Goal: Entertainment & Leisure: Consume media (video, audio)

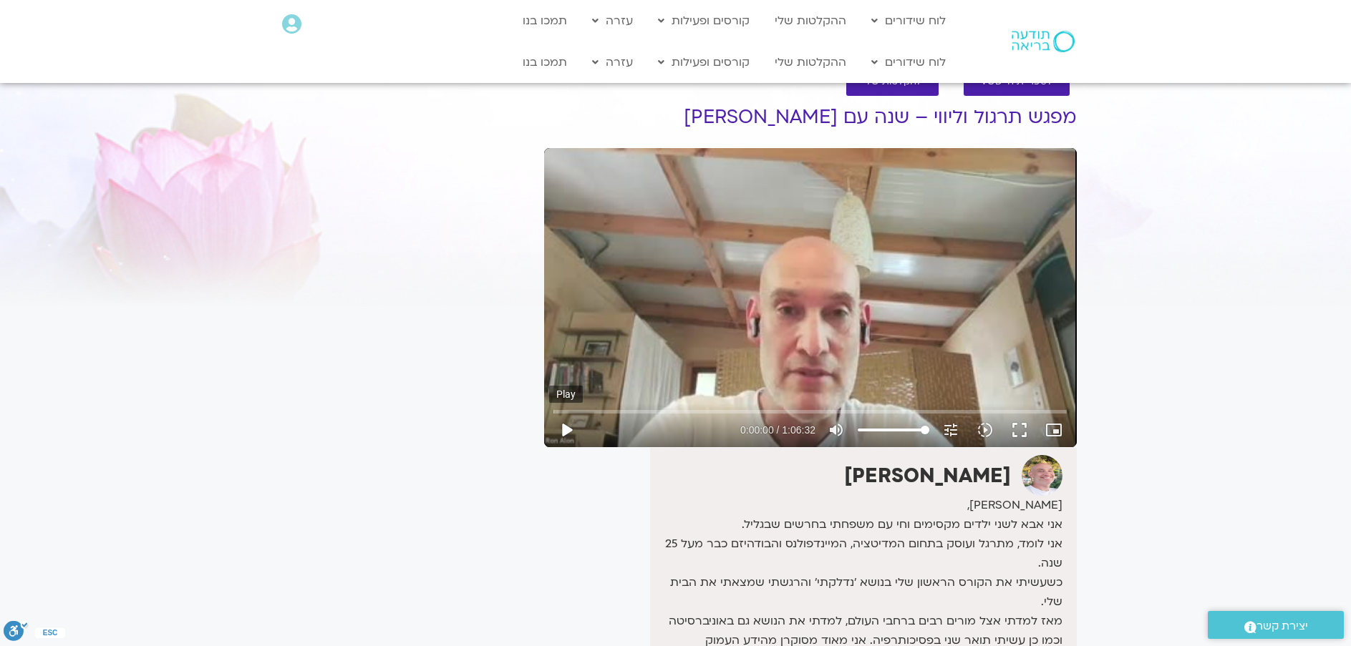
click at [571, 427] on button "play_arrow" at bounding box center [566, 430] width 34 height 34
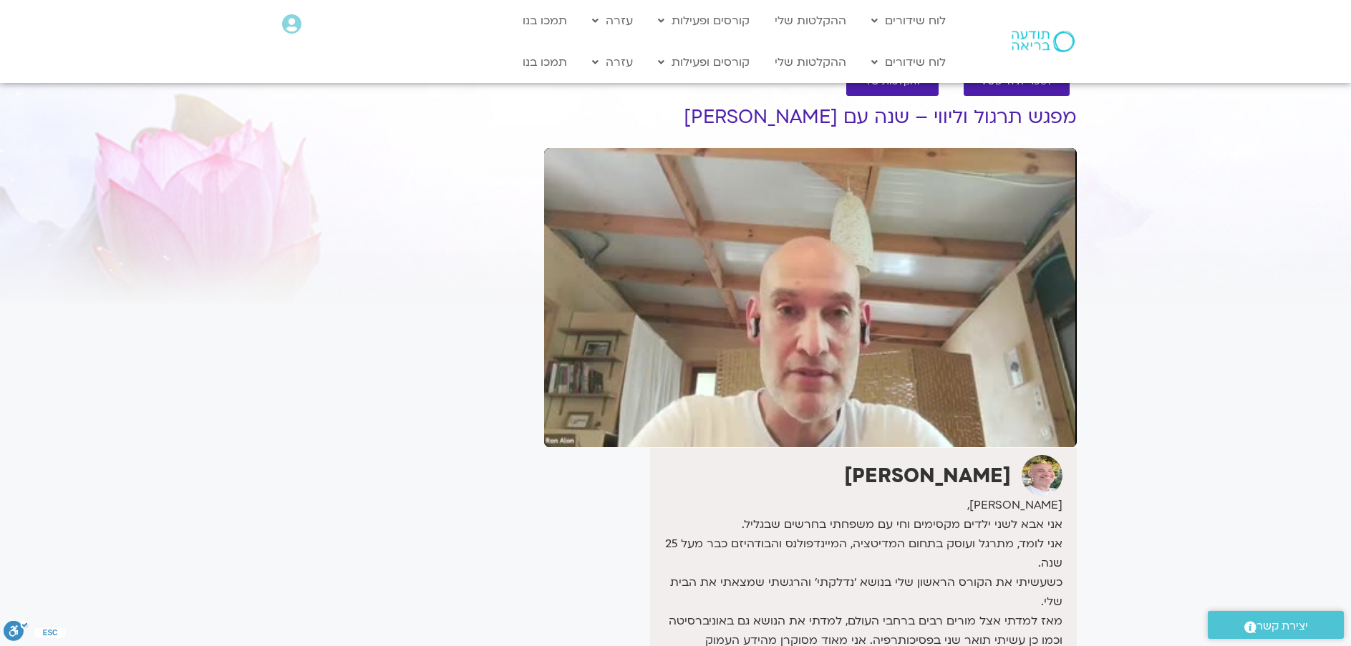
click at [805, 164] on div "Skip Ad 3:57 pause 0:00:03 / 1:06:32 volume_up Mute tune Resolution Auto 240p s…" at bounding box center [810, 297] width 533 height 299
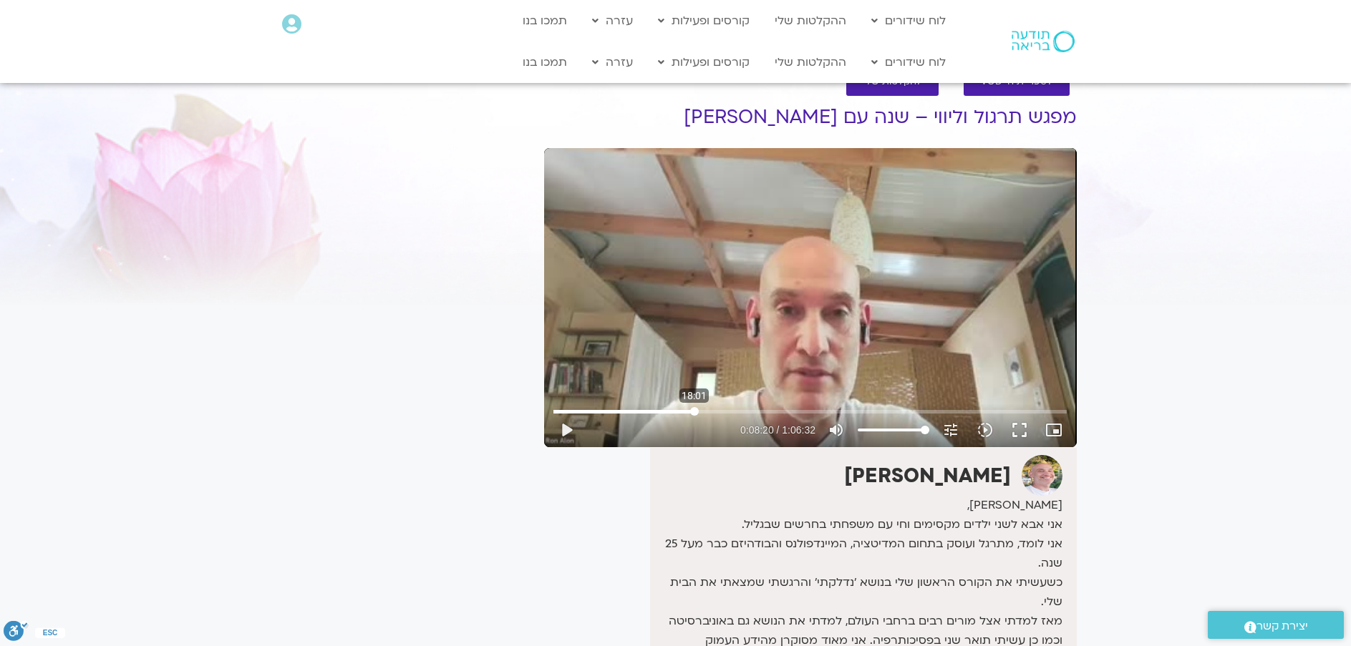
click at [694, 413] on input "Seek" at bounding box center [809, 411] width 513 height 9
click at [708, 409] on input "Seek" at bounding box center [809, 411] width 513 height 9
click at [722, 410] on input "Seek" at bounding box center [809, 411] width 513 height 9
click at [731, 413] on input "Seek" at bounding box center [809, 411] width 513 height 9
click at [741, 412] on input "Seek" at bounding box center [809, 411] width 513 height 9
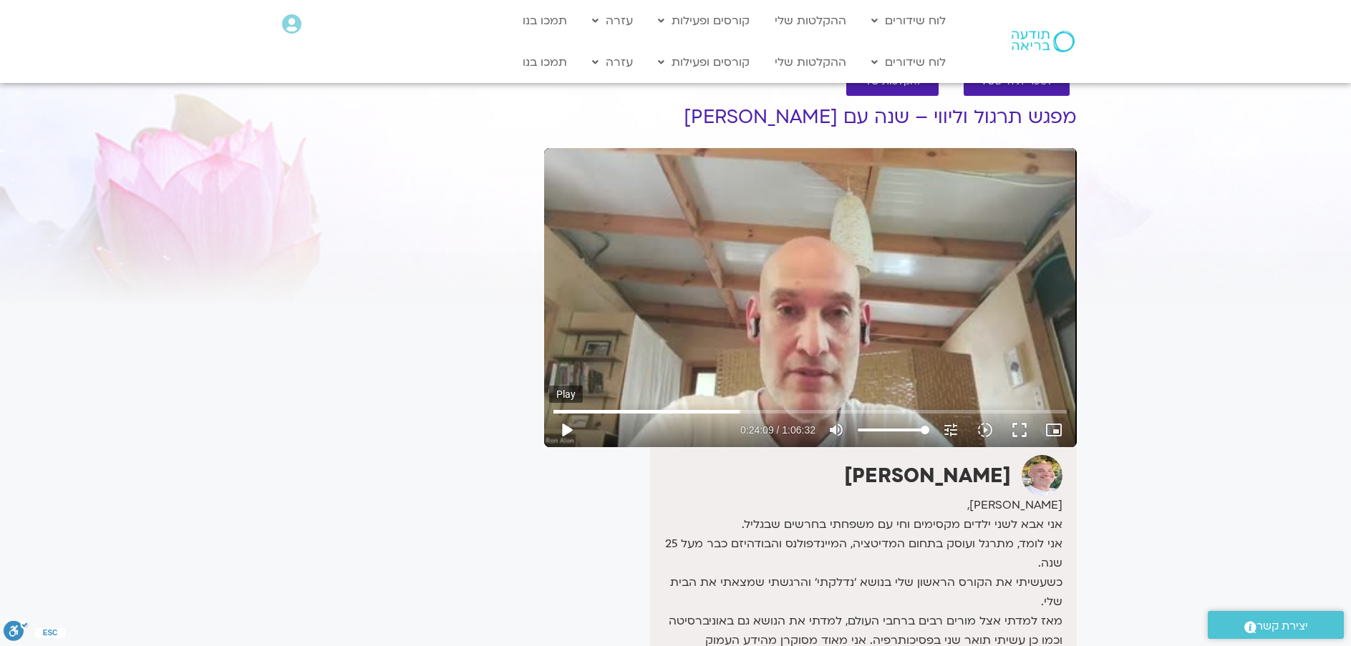
click at [571, 432] on button "play_arrow" at bounding box center [566, 430] width 34 height 34
click at [994, 412] on input "Seek" at bounding box center [809, 411] width 513 height 9
click at [999, 412] on input "Seek" at bounding box center [809, 411] width 513 height 9
click at [1003, 411] on input "Seek" at bounding box center [809, 411] width 513 height 9
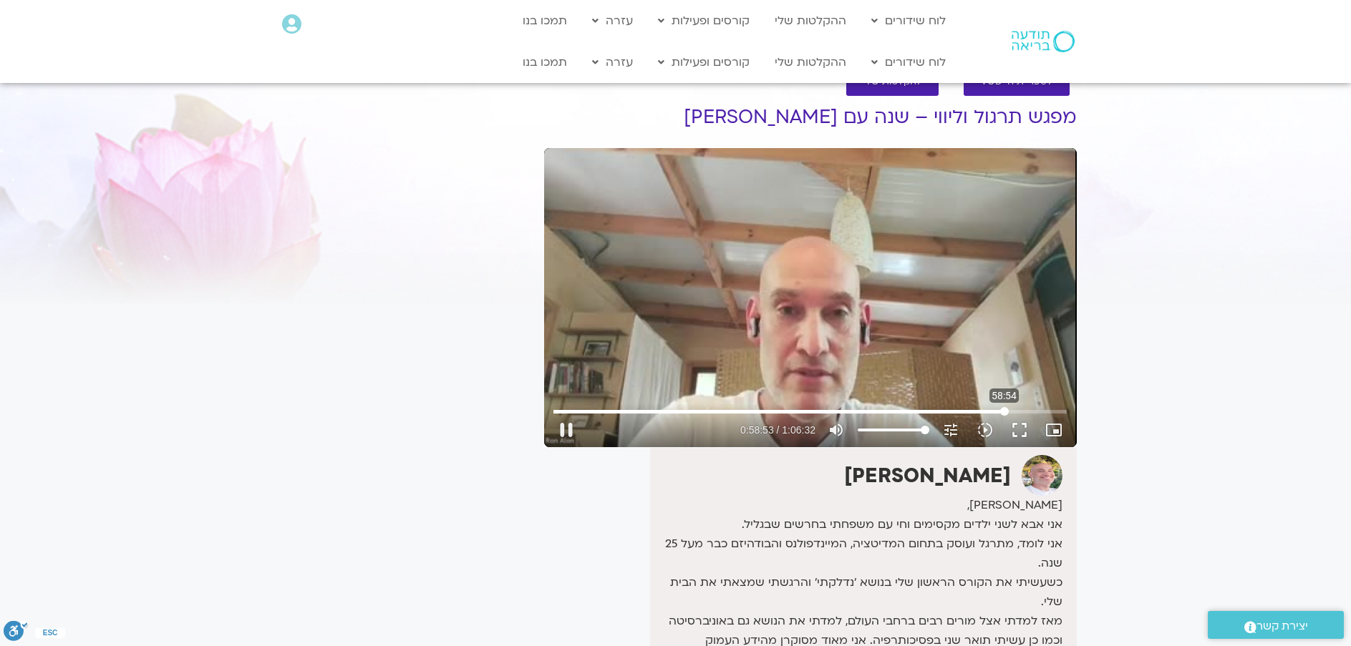
click at [1004, 410] on input "Seek" at bounding box center [809, 411] width 513 height 9
click at [1014, 412] on input "Seek" at bounding box center [809, 411] width 513 height 9
click at [1022, 414] on input "Seek" at bounding box center [809, 411] width 513 height 9
click at [1027, 410] on input "Seek" at bounding box center [809, 411] width 513 height 9
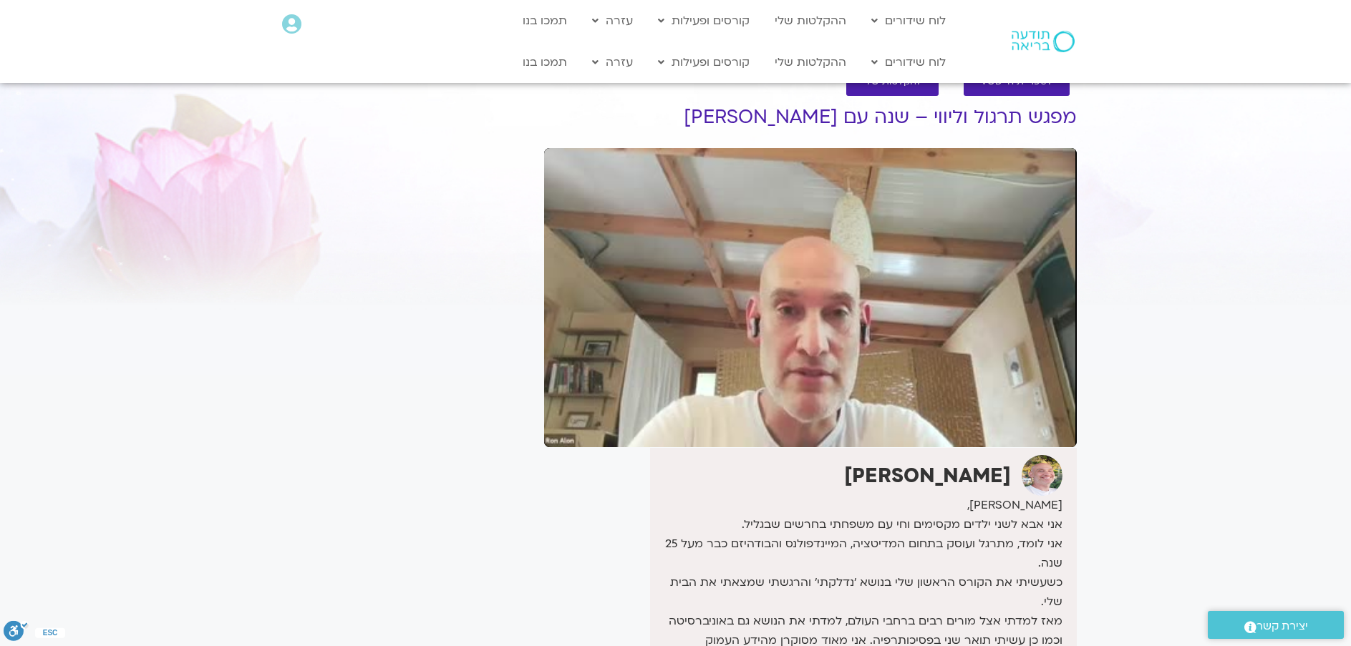
type input "3983.545174"
